Goal: Task Accomplishment & Management: Manage account settings

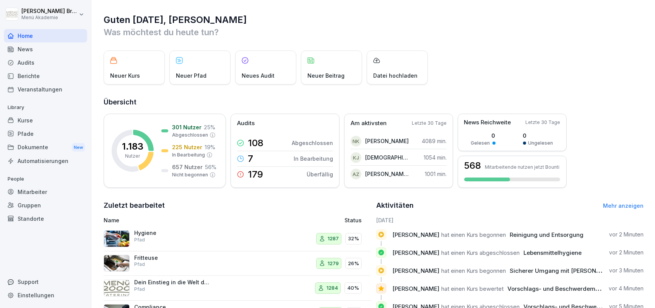
click at [45, 117] on div "Kurse" at bounding box center [45, 120] width 83 height 13
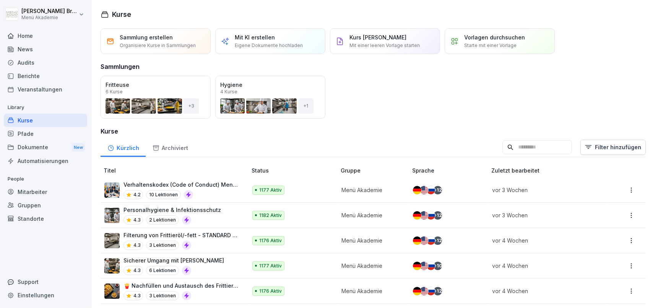
click at [440, 217] on div "+ 12" at bounding box center [438, 215] width 8 height 8
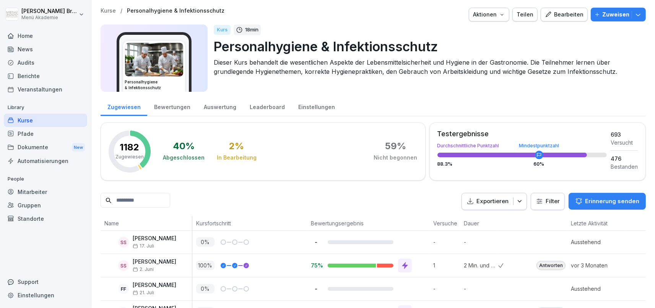
click at [574, 12] on div "Bearbeiten" at bounding box center [564, 14] width 39 height 8
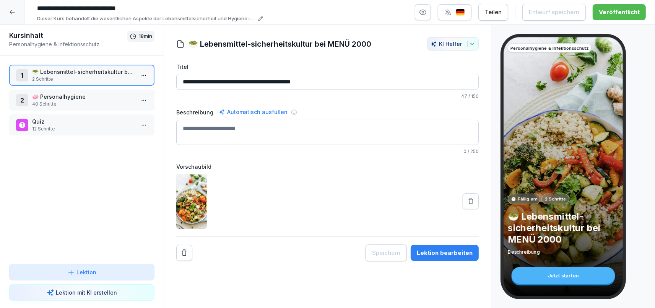
click at [11, 11] on icon at bounding box center [12, 12] width 6 height 6
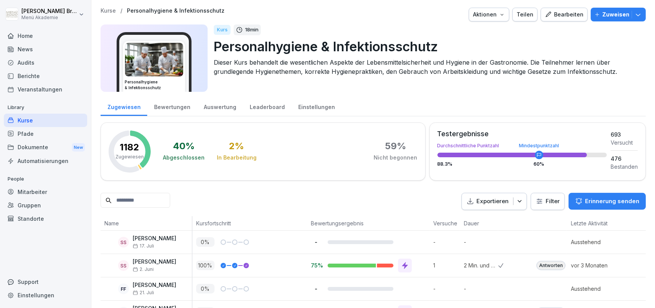
click at [491, 16] on div "Aktionen" at bounding box center [489, 14] width 32 height 8
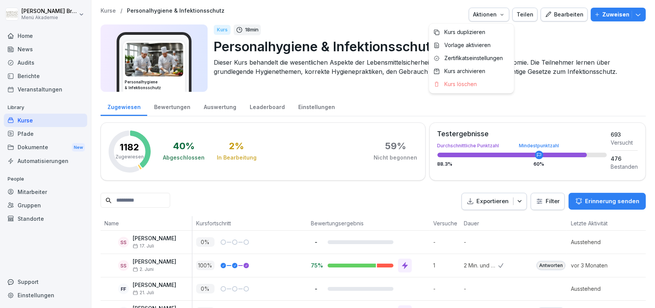
click at [406, 24] on html "Julia Bruns Menü Akademie Home News Audits Berichte Veranstaltungen Library Kur…" at bounding box center [327, 154] width 655 height 308
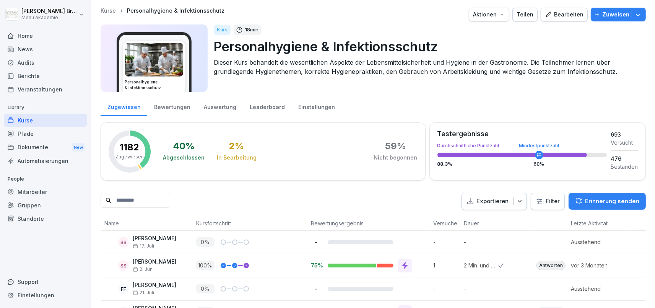
click at [39, 120] on div "Kurse" at bounding box center [45, 120] width 83 height 13
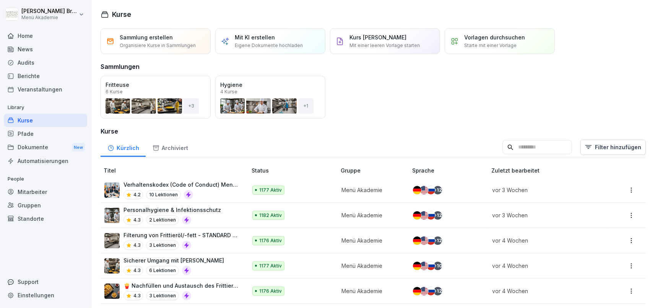
click at [439, 186] on div "+ 12" at bounding box center [438, 190] width 8 height 8
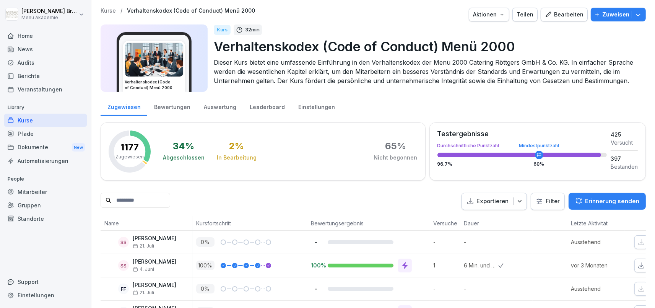
click at [160, 104] on div "Bewertungen" at bounding box center [172, 106] width 50 height 20
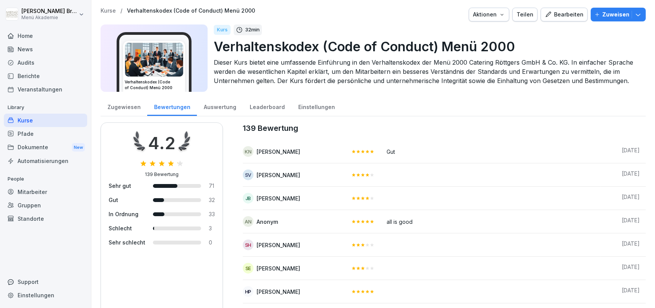
click at [230, 108] on div "Auswertung" at bounding box center [220, 106] width 46 height 20
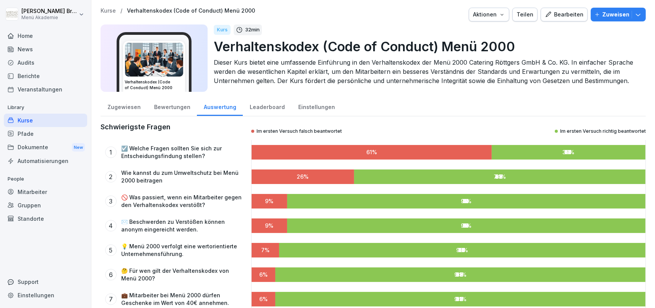
click at [259, 107] on div "Leaderboard" at bounding box center [267, 106] width 49 height 20
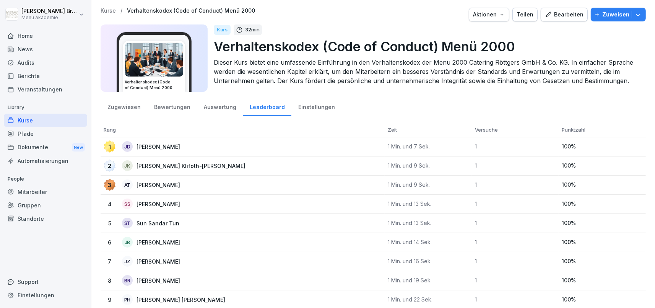
click at [312, 107] on div "Einstellungen" at bounding box center [316, 106] width 50 height 20
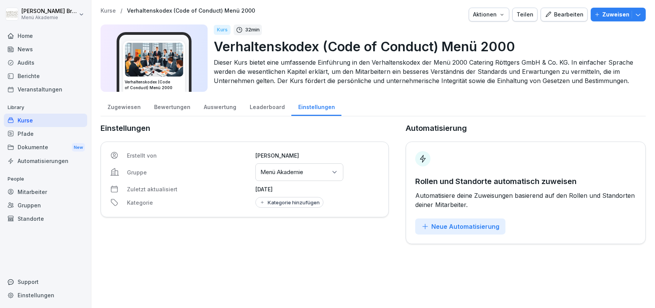
click at [566, 19] on div "Bearbeiten" at bounding box center [564, 14] width 39 height 8
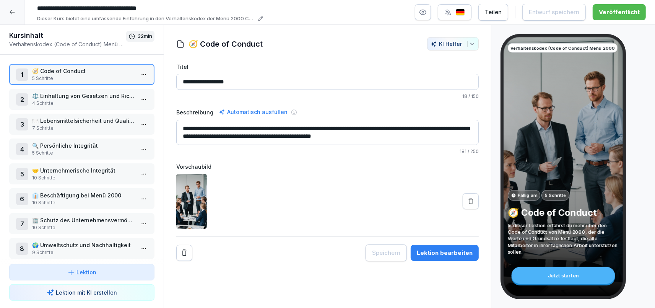
click at [8, 16] on div at bounding box center [12, 12] width 24 height 24
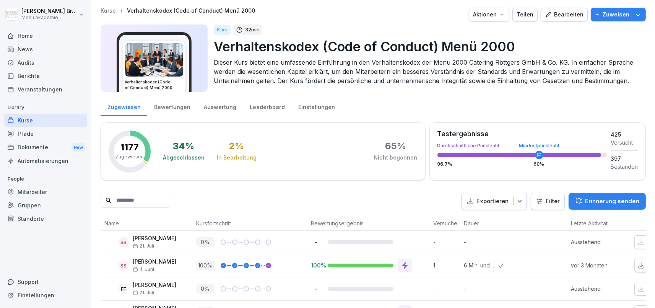
click at [502, 14] on div "Aktionen" at bounding box center [489, 14] width 32 height 8
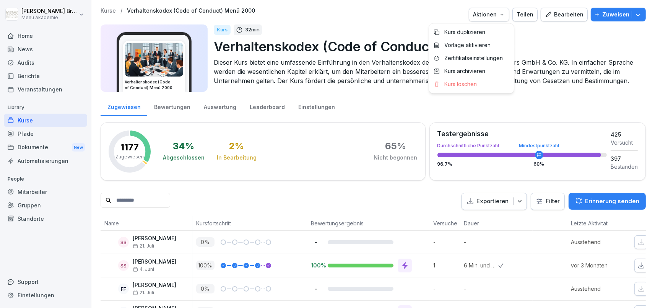
click at [564, 17] on div "Bearbeiten" at bounding box center [564, 14] width 39 height 8
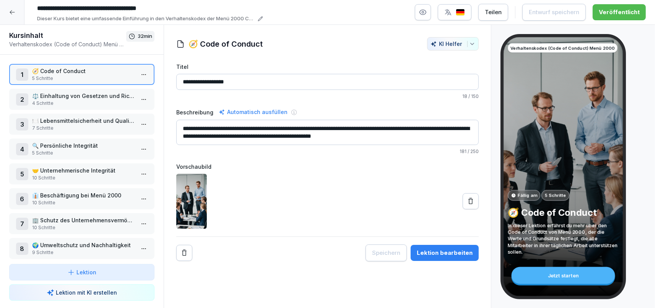
click at [465, 11] on img "button" at bounding box center [460, 12] width 9 height 7
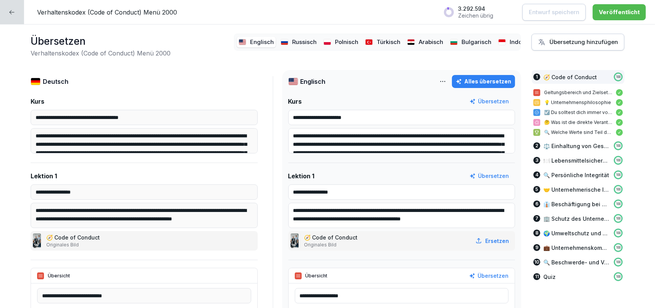
click at [17, 10] on div at bounding box center [12, 12] width 24 height 24
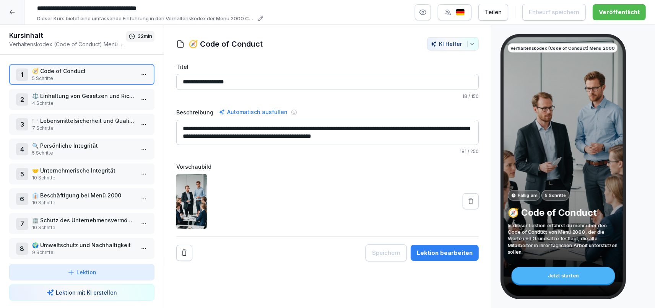
click at [15, 12] on icon at bounding box center [12, 12] width 6 height 6
click at [13, 17] on html "**********" at bounding box center [327, 154] width 655 height 308
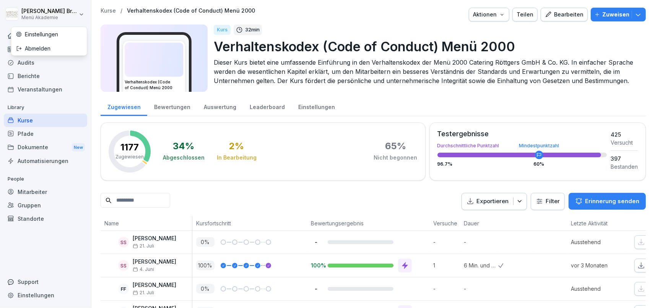
click at [13, 11] on html "[PERSON_NAME] Menü Akademie Home News Audits Berichte Veranstaltungen Library K…" at bounding box center [327, 154] width 655 height 308
click at [36, 206] on html "[PERSON_NAME] Menü Akademie Home News Audits Berichte Veranstaltungen Library K…" at bounding box center [327, 154] width 655 height 308
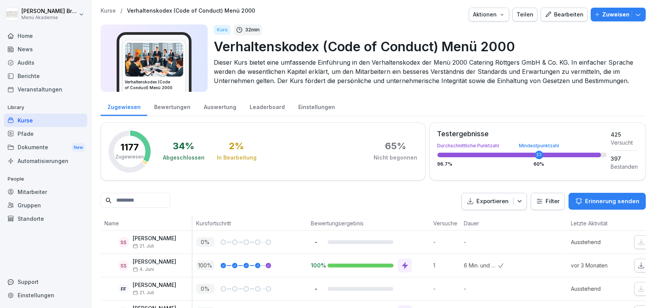
click at [27, 220] on div "Standorte" at bounding box center [45, 218] width 83 height 13
